Goal: Information Seeking & Learning: Learn about a topic

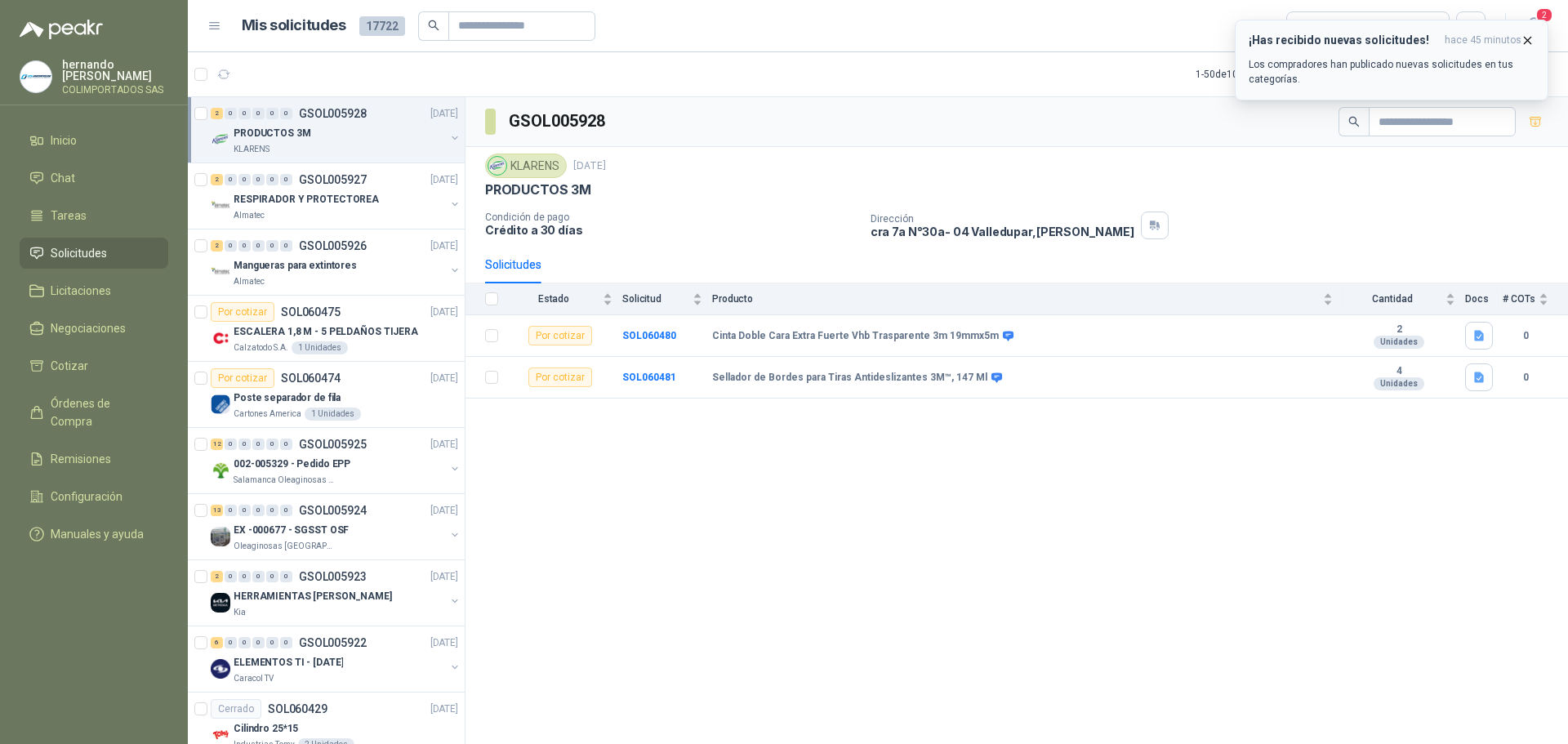
click at [1346, 57] on p "Los compradores han publicado nuevas solicitudes en tus categorías." at bounding box center [1391, 72] width 286 height 29
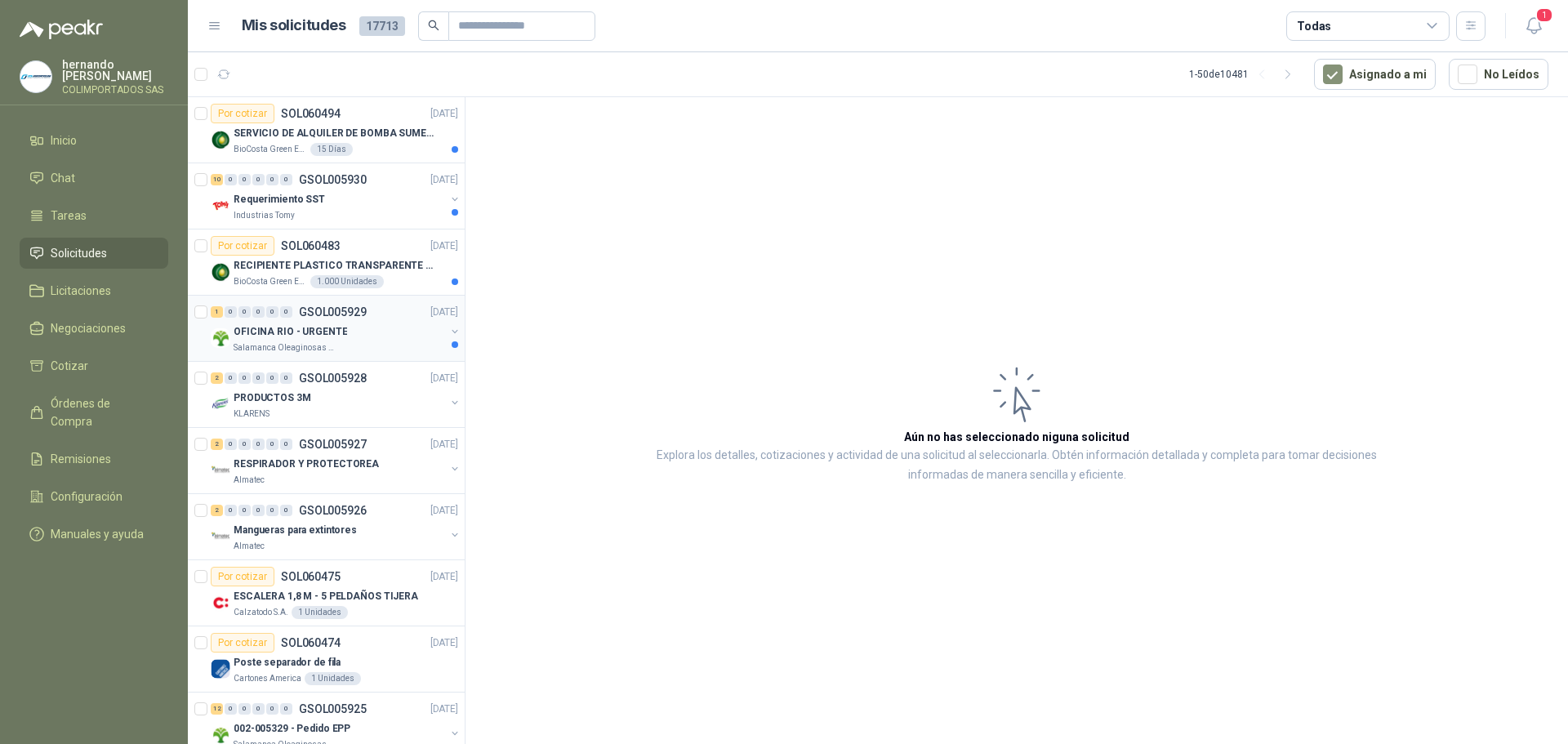
click at [366, 332] on div "OFICINA RIO - URGENTE" at bounding box center [339, 331] width 211 height 20
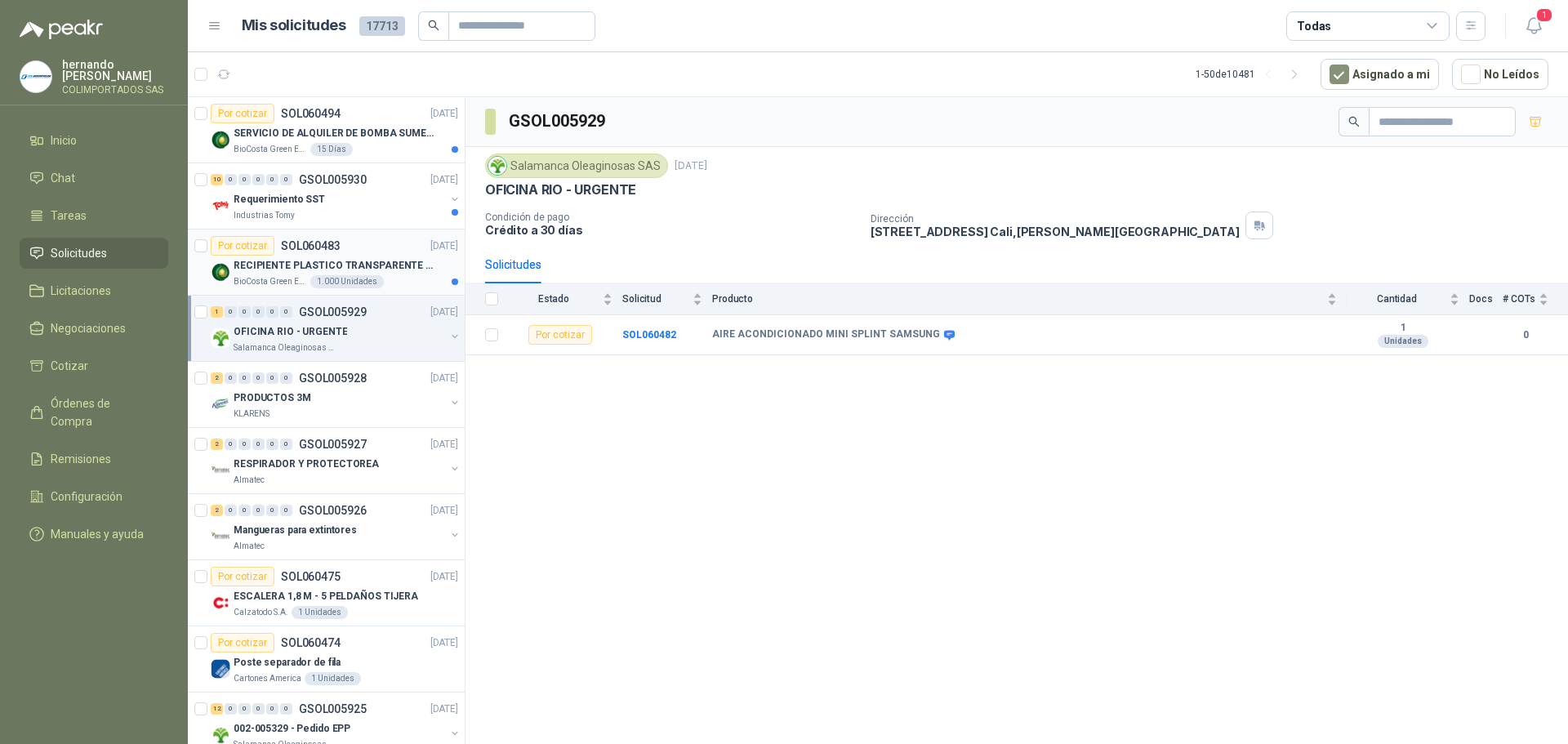
click at [267, 265] on p "RECIPIENTE PLASTICO TRANSPARENTE 500 ML" at bounding box center [336, 266] width 204 height 16
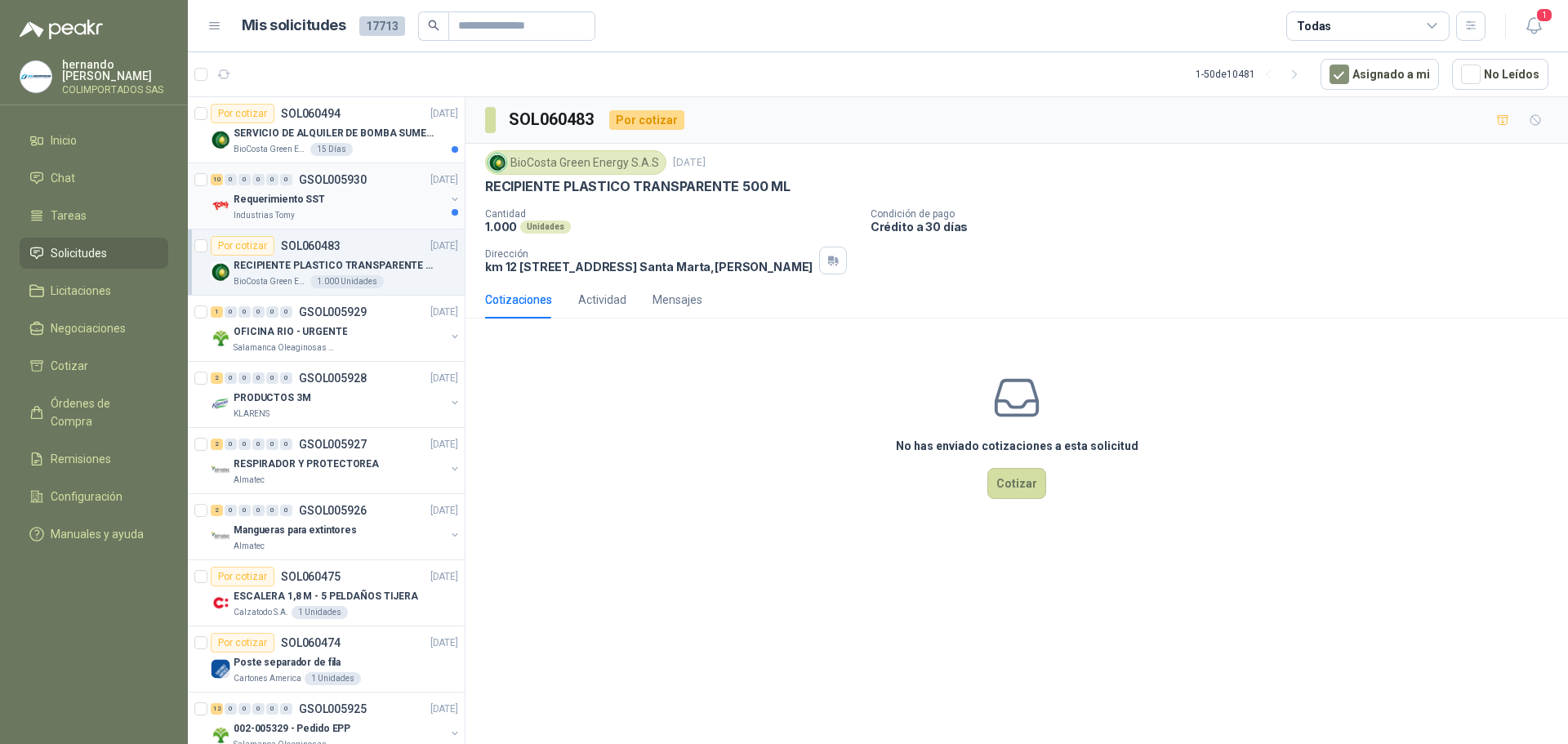
click at [343, 204] on div "Requerimiento SST" at bounding box center [339, 199] width 211 height 20
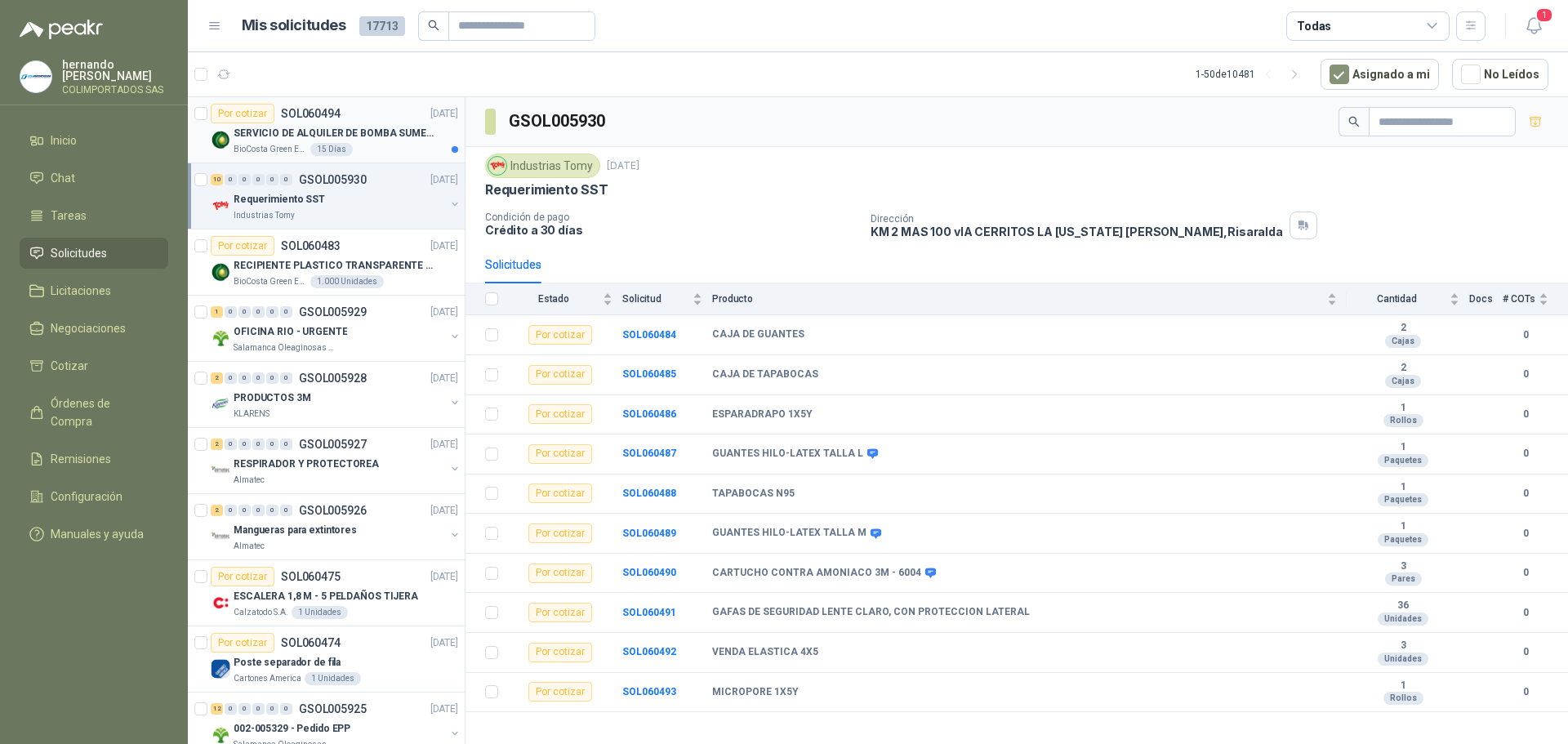
click at [384, 145] on div "BioCosta Green Energy S.A.S 15 Días" at bounding box center [346, 149] width 224 height 13
